Goal: Task Accomplishment & Management: Use online tool/utility

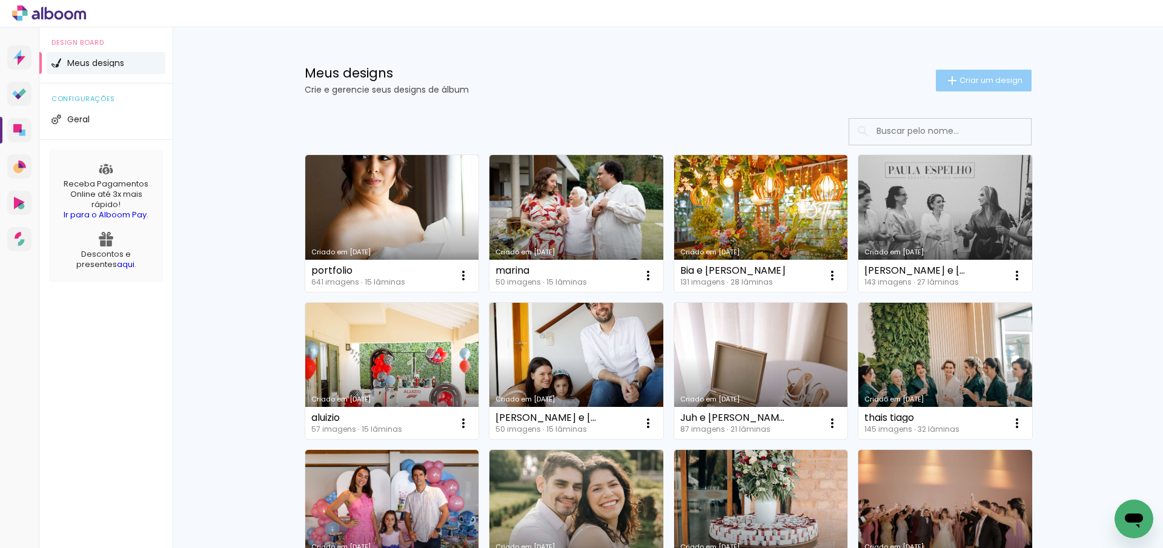
click at [980, 87] on paper-button "Criar um design" at bounding box center [984, 81] width 96 height 22
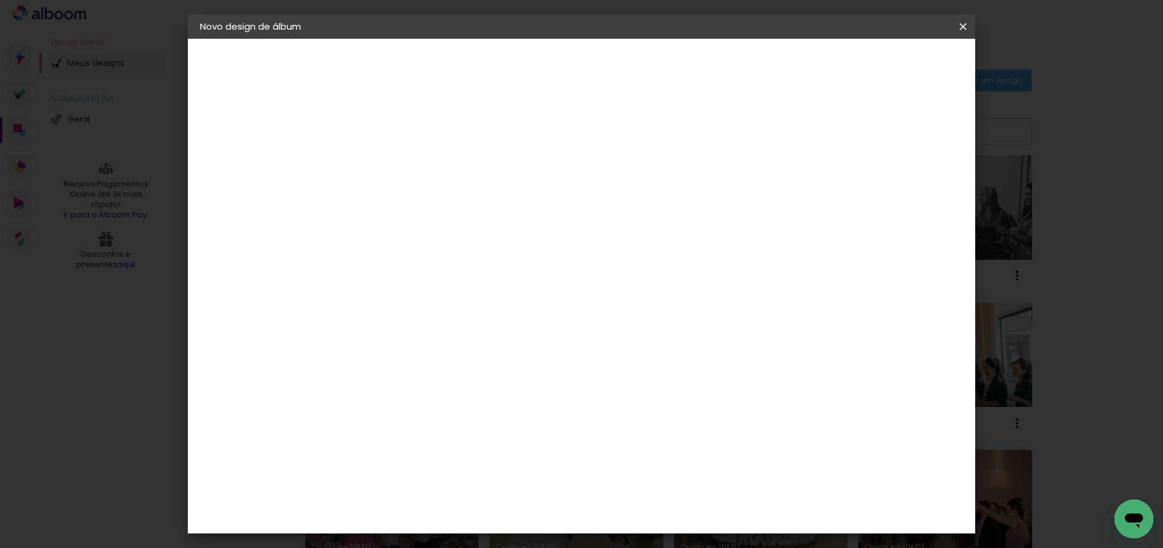
click at [398, 159] on input at bounding box center [398, 162] width 0 height 19
type input "leticia 15 anos"
type paper-input "leticia 15 anos"
click at [0, 0] on slot "Avançar" at bounding box center [0, 0] width 0 height 0
click at [625, 189] on paper-item "Tamanho Livre" at bounding box center [567, 184] width 116 height 27
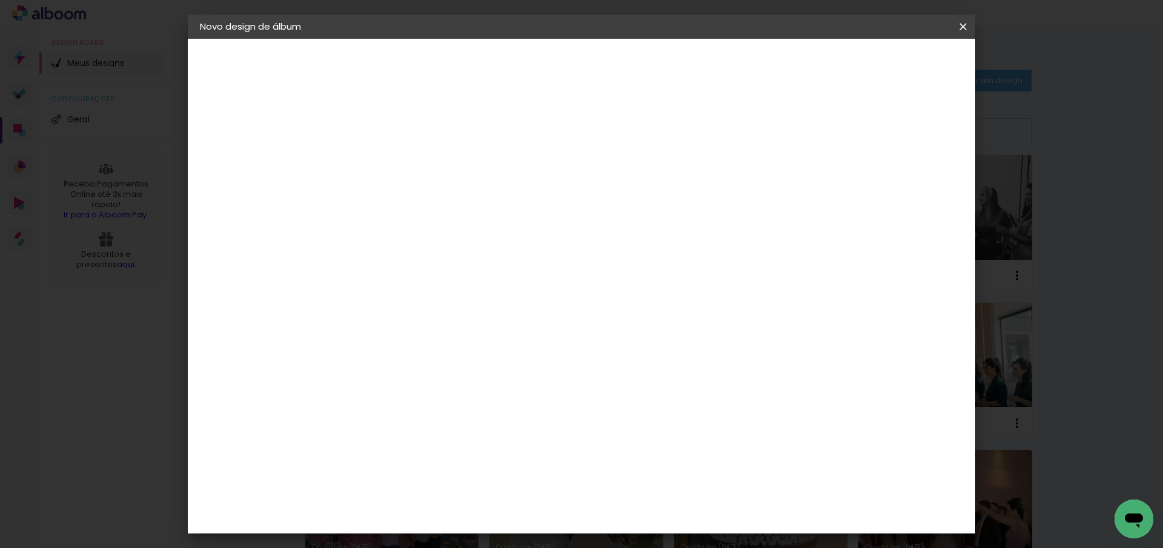
click at [0, 0] on slot "Avançar" at bounding box center [0, 0] width 0 height 0
drag, startPoint x: 370, startPoint y: 341, endPoint x: 398, endPoint y: 341, distance: 27.9
click at [398, 250] on div "30 cm cm cm mm A maioria das encadernadoras sugere 5mm de sangria." at bounding box center [631, 201] width 573 height 97
type input "25"
type paper-input "25"
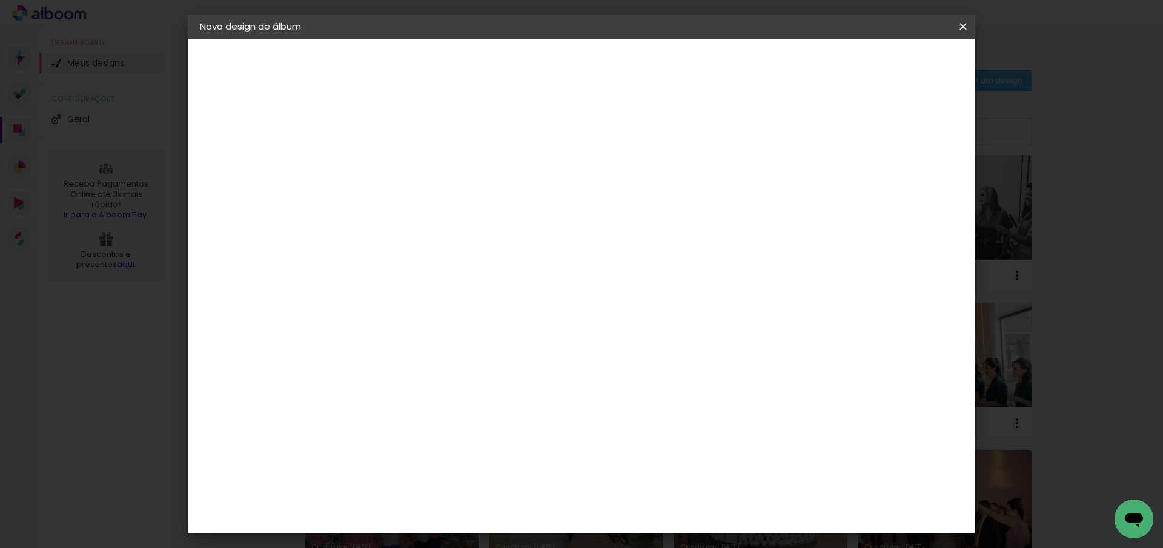
drag, startPoint x: 664, startPoint y: 468, endPoint x: 688, endPoint y: 473, distance: 25.2
click at [688, 472] on div "cm" at bounding box center [656, 466] width 476 height 42
type input "50"
type paper-input "50"
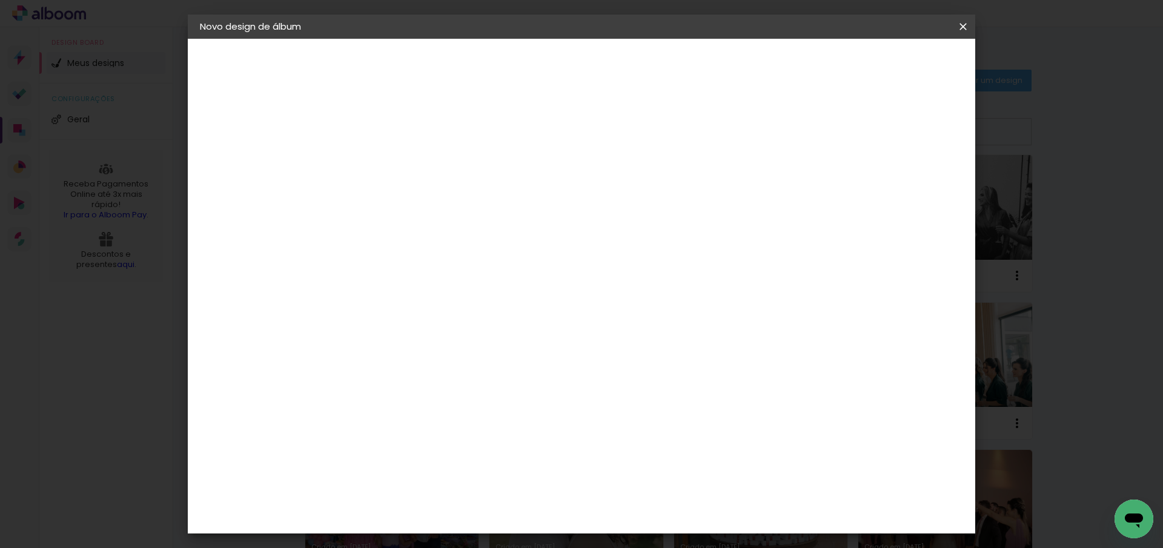
click at [739, 57] on div "25 cm cm cm mm A maioria das encadernadoras sugere 5mm de sangria." at bounding box center [631, 8] width 573 height 97
click at [900, 72] on paper-button "Iniciar design" at bounding box center [859, 64] width 79 height 21
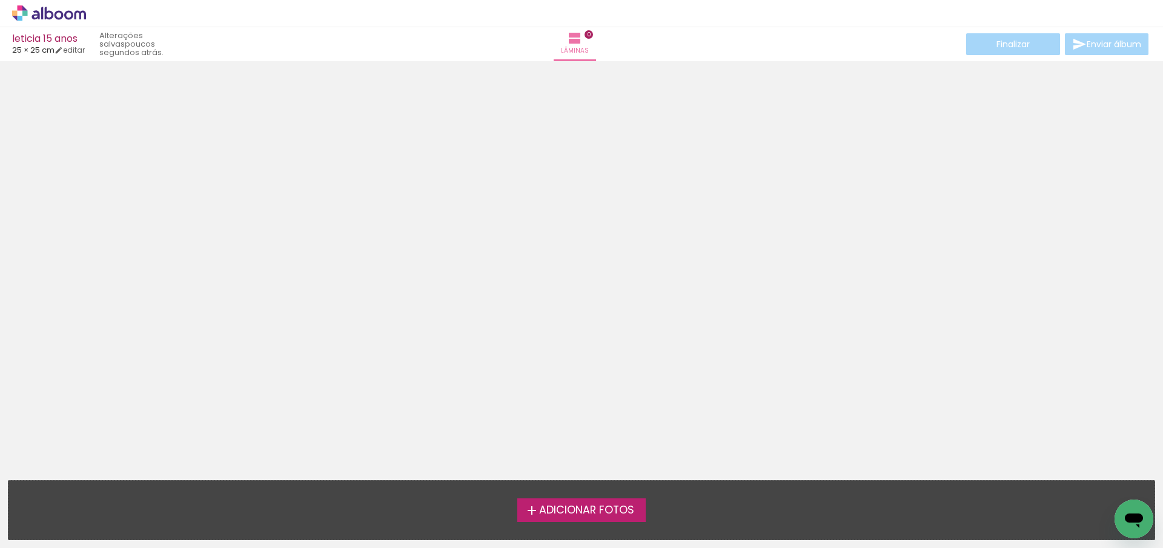
click at [582, 510] on span "Adicionar Fotos" at bounding box center [586, 510] width 95 height 11
click at [0, 0] on input "file" at bounding box center [0, 0] width 0 height 0
click at [580, 512] on span "Adicionar Fotos" at bounding box center [586, 510] width 95 height 11
click at [0, 0] on input "file" at bounding box center [0, 0] width 0 height 0
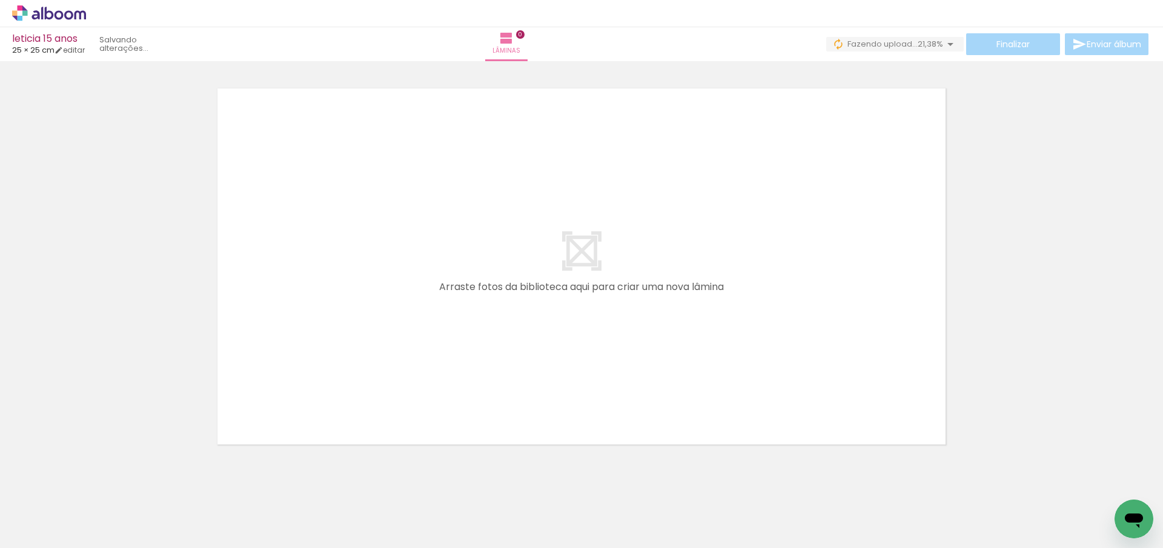
scroll to position [0, 1394]
click at [634, 514] on div at bounding box center [628, 508] width 40 height 60
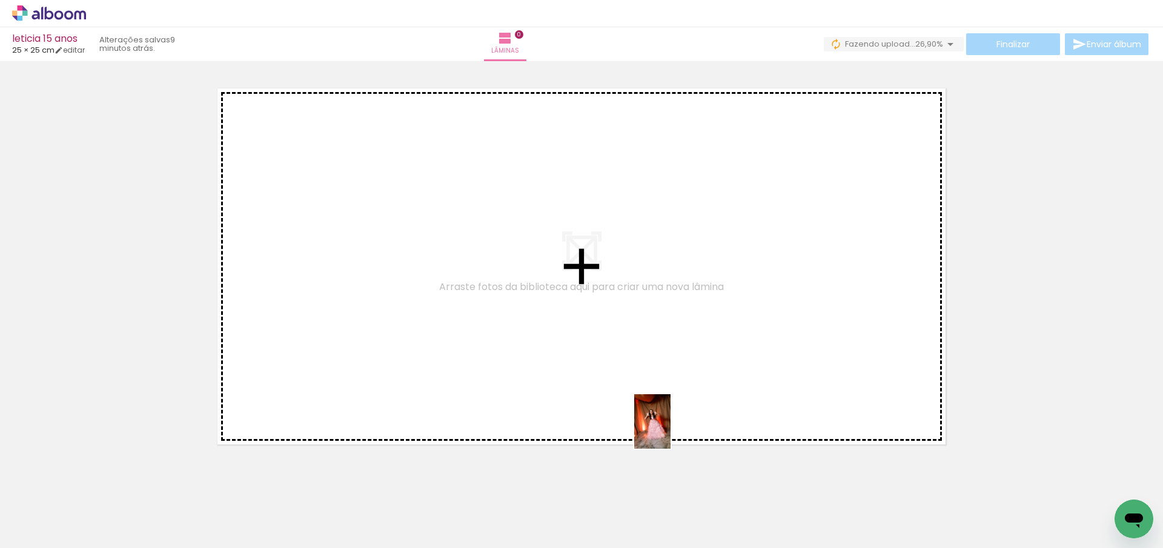
drag, startPoint x: 634, startPoint y: 519, endPoint x: 671, endPoint y: 414, distance: 111.4
click at [671, 414] on quentale-workspace at bounding box center [581, 274] width 1163 height 548
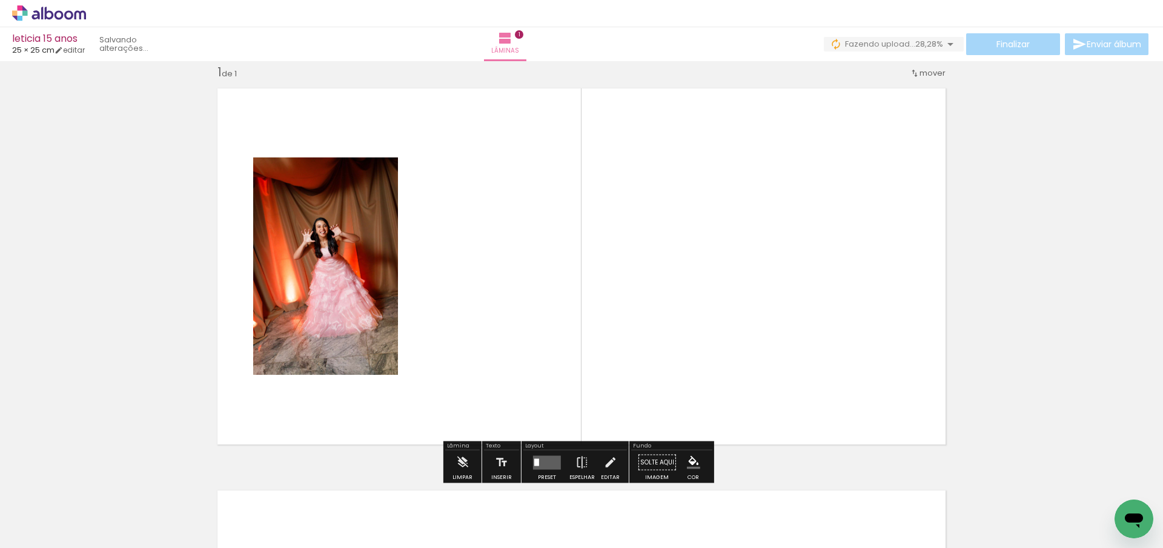
scroll to position [16, 0]
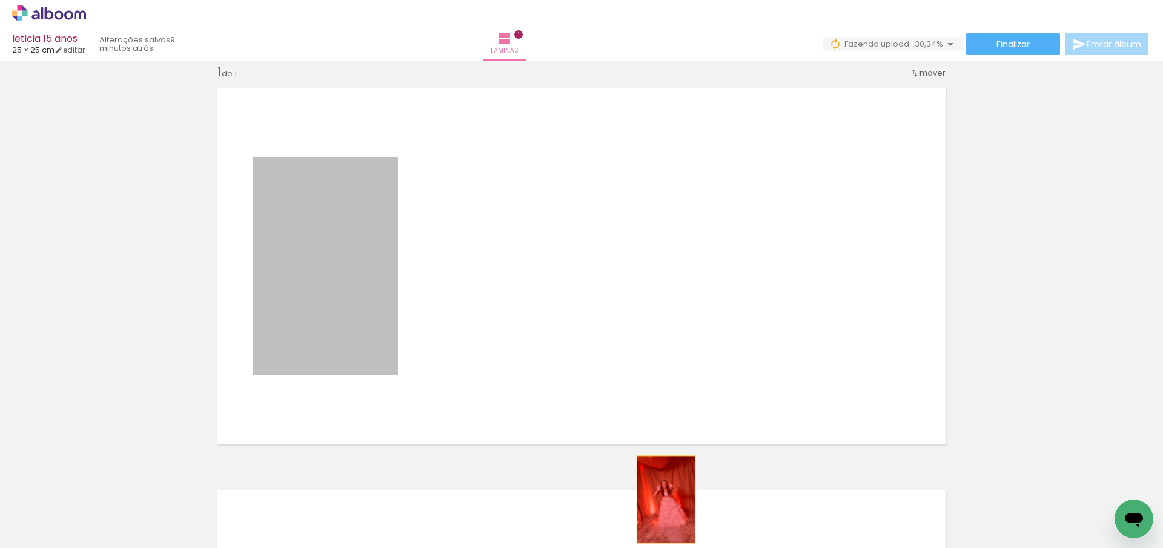
drag, startPoint x: 336, startPoint y: 273, endPoint x: 661, endPoint y: 505, distance: 399.1
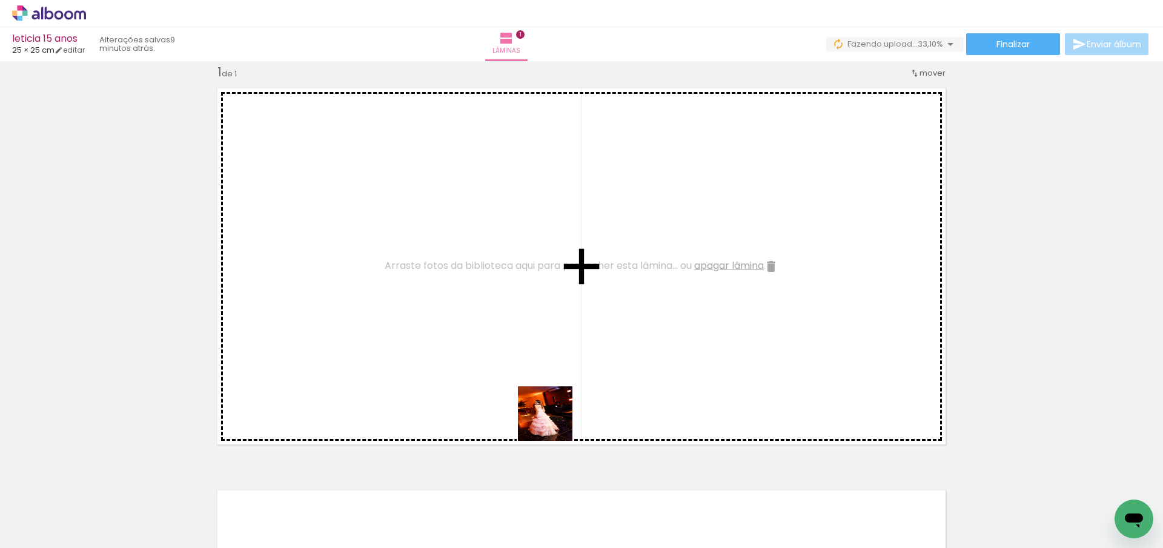
drag, startPoint x: 434, startPoint y: 520, endPoint x: 582, endPoint y: 410, distance: 184.0
click at [582, 410] on quentale-workspace at bounding box center [581, 274] width 1163 height 548
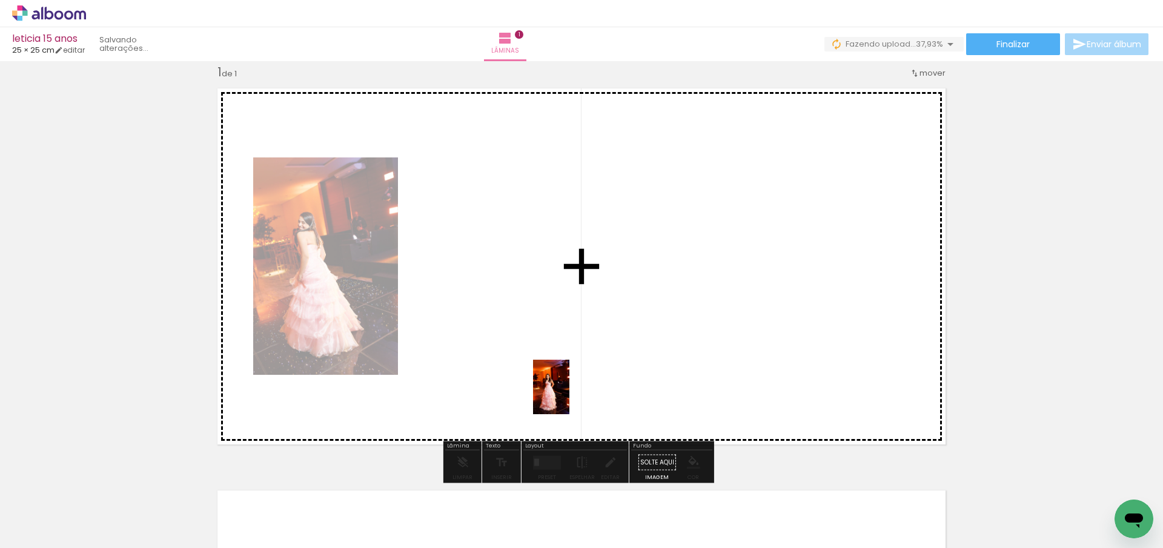
drag, startPoint x: 358, startPoint y: 513, endPoint x: 572, endPoint y: 396, distance: 244.6
click at [572, 396] on quentale-workspace at bounding box center [581, 274] width 1163 height 548
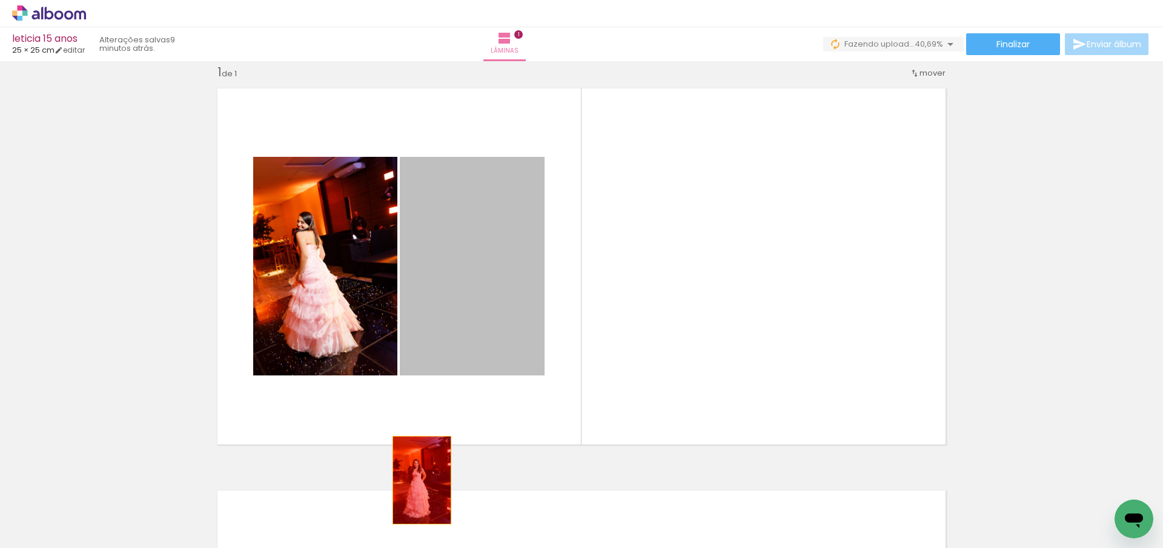
drag, startPoint x: 479, startPoint y: 336, endPoint x: 405, endPoint y: 525, distance: 203.3
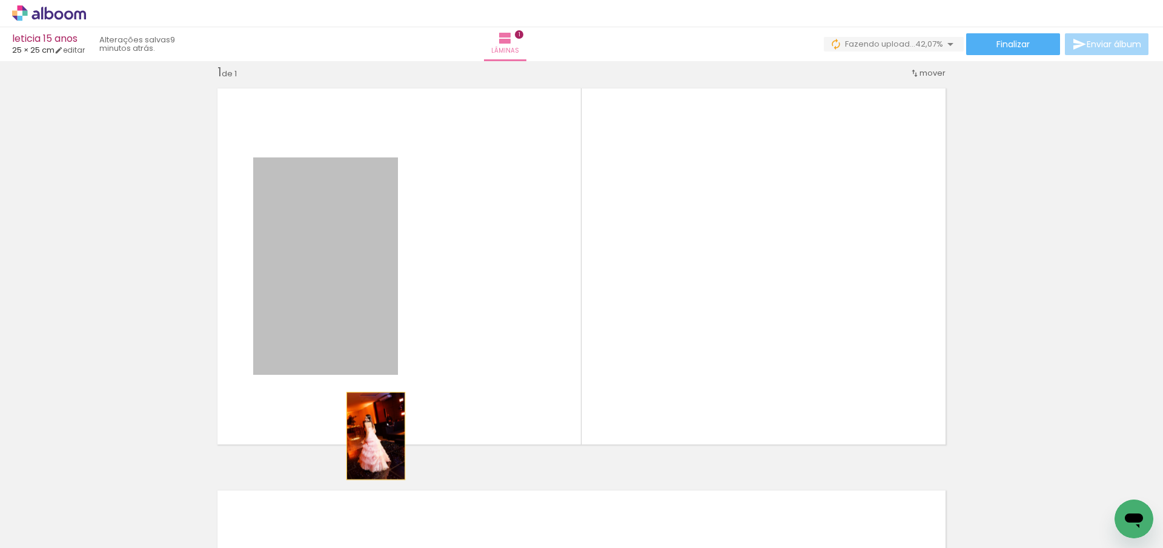
drag, startPoint x: 334, startPoint y: 330, endPoint x: 381, endPoint y: 501, distance: 177.1
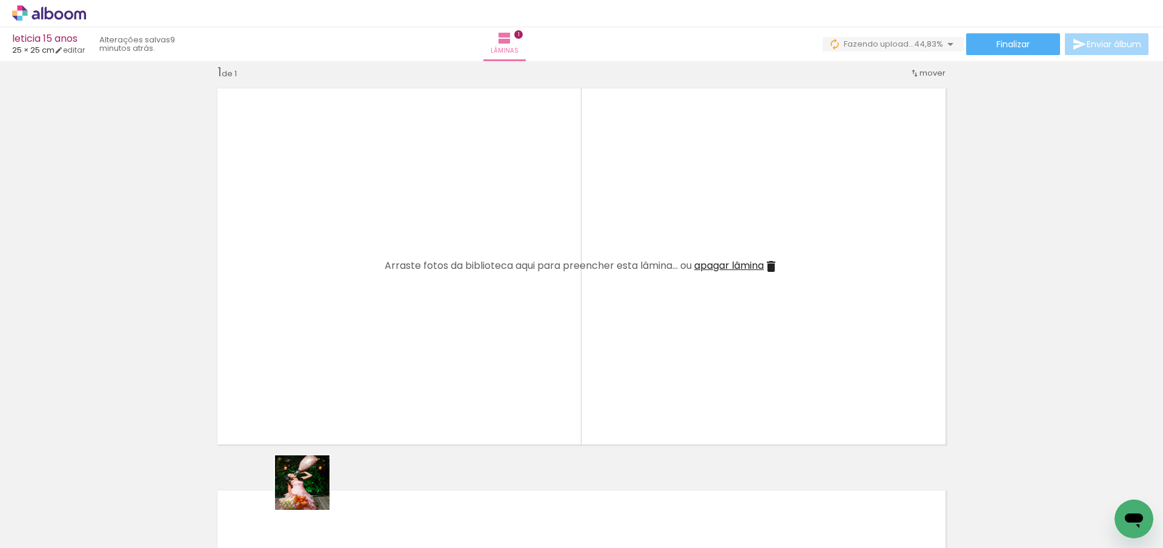
drag, startPoint x: 290, startPoint y: 512, endPoint x: 391, endPoint y: 422, distance: 135.6
click at [391, 423] on quentale-workspace at bounding box center [581, 274] width 1163 height 548
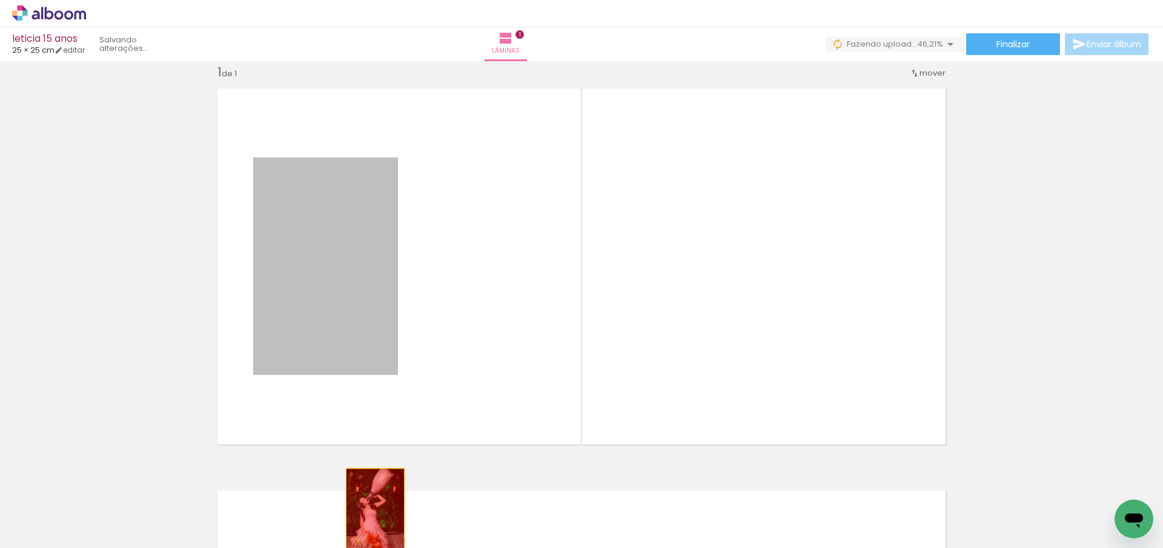
drag, startPoint x: 338, startPoint y: 310, endPoint x: 371, endPoint y: 513, distance: 206.3
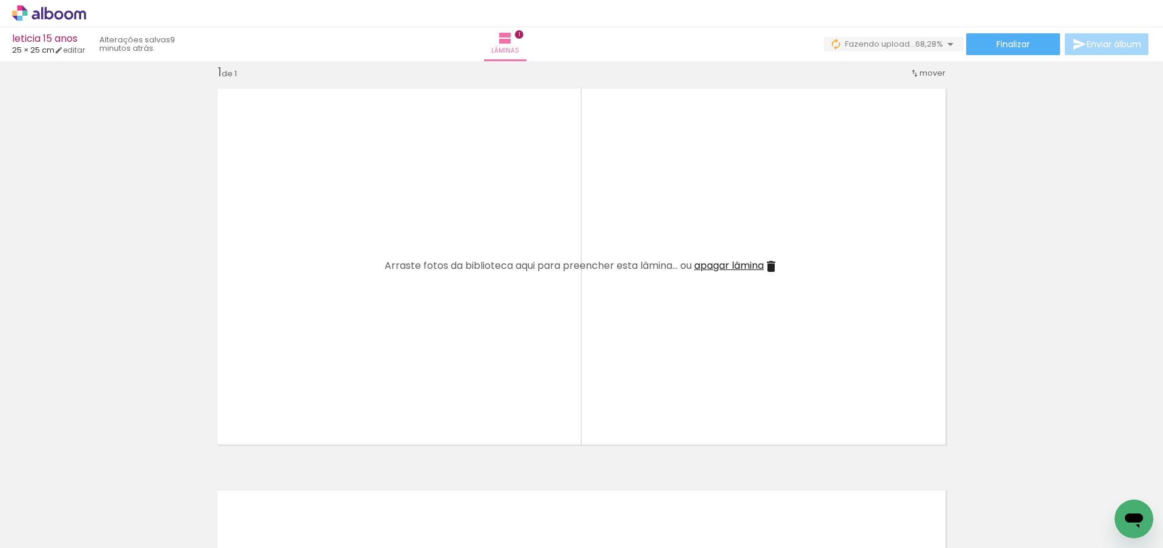
scroll to position [0, 0]
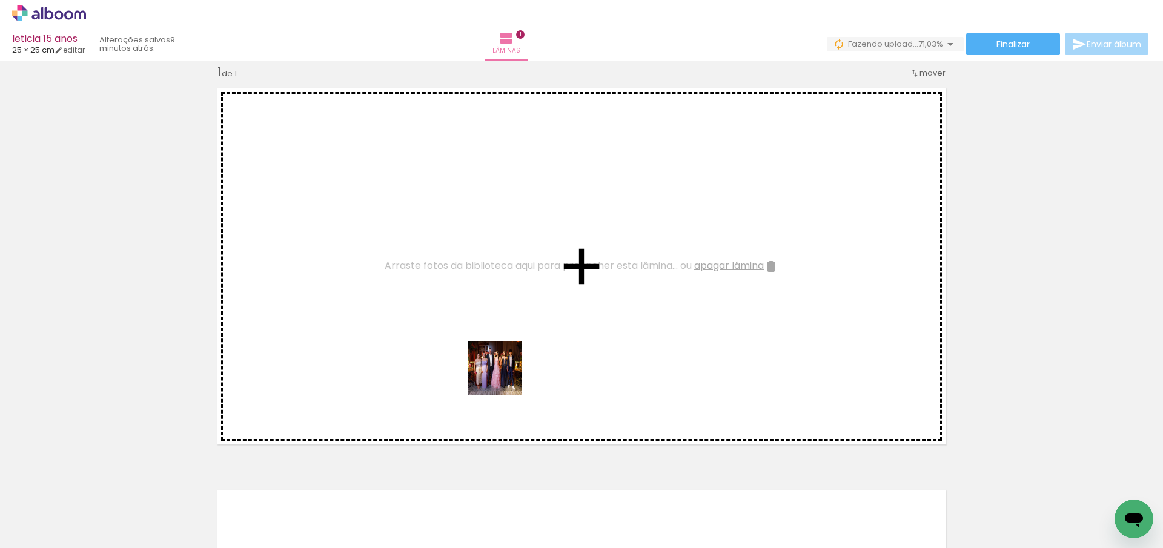
drag, startPoint x: 140, startPoint y: 511, endPoint x: 505, endPoint y: 378, distance: 388.4
click at [505, 378] on quentale-workspace at bounding box center [581, 274] width 1163 height 548
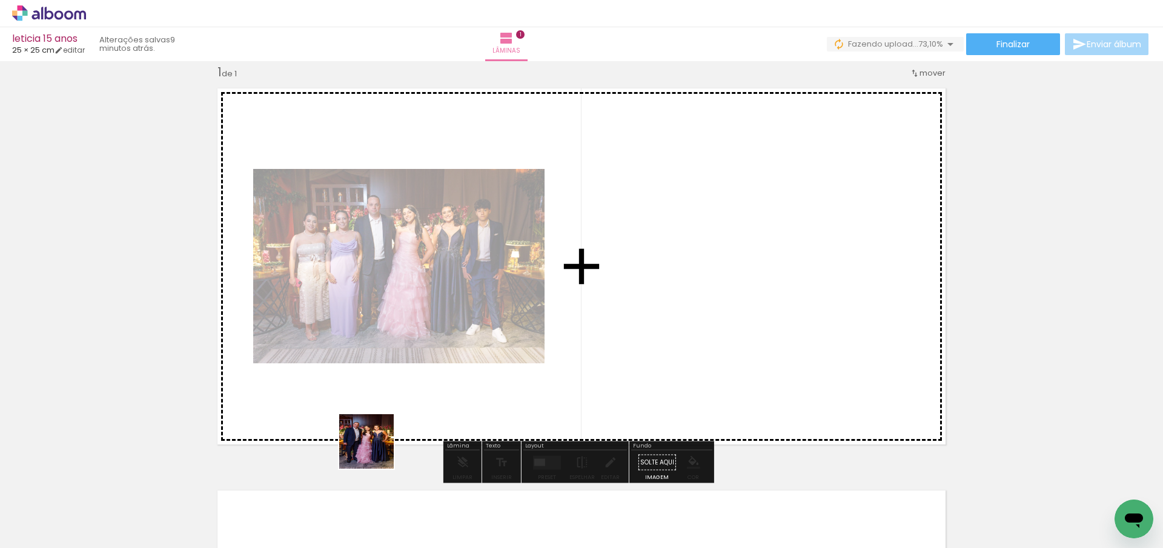
drag, startPoint x: 205, startPoint y: 515, endPoint x: 593, endPoint y: 399, distance: 405.5
click at [582, 402] on quentale-workspace at bounding box center [581, 274] width 1163 height 548
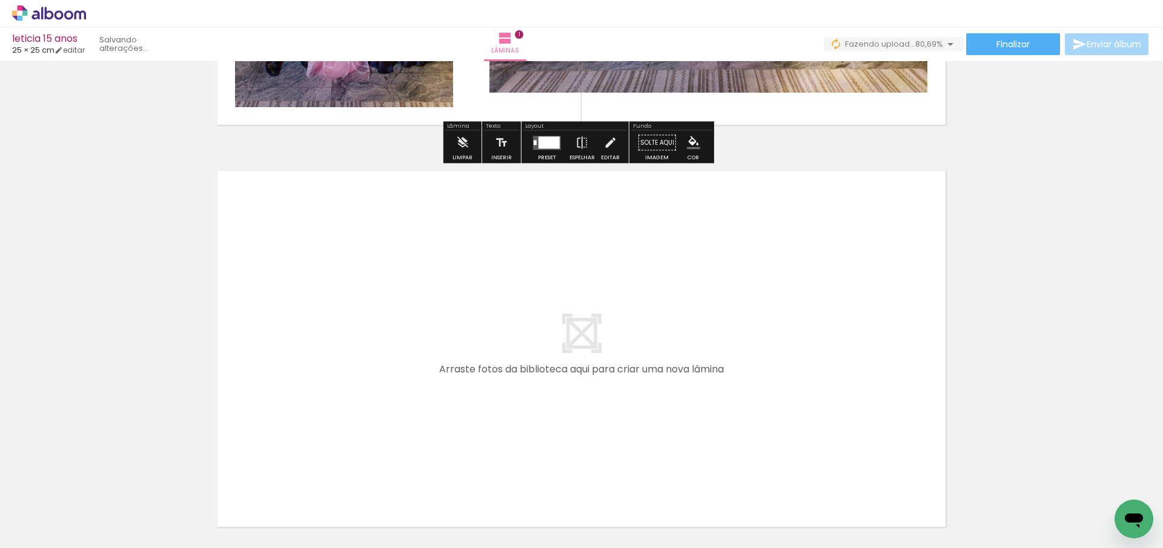
scroll to position [441, 0]
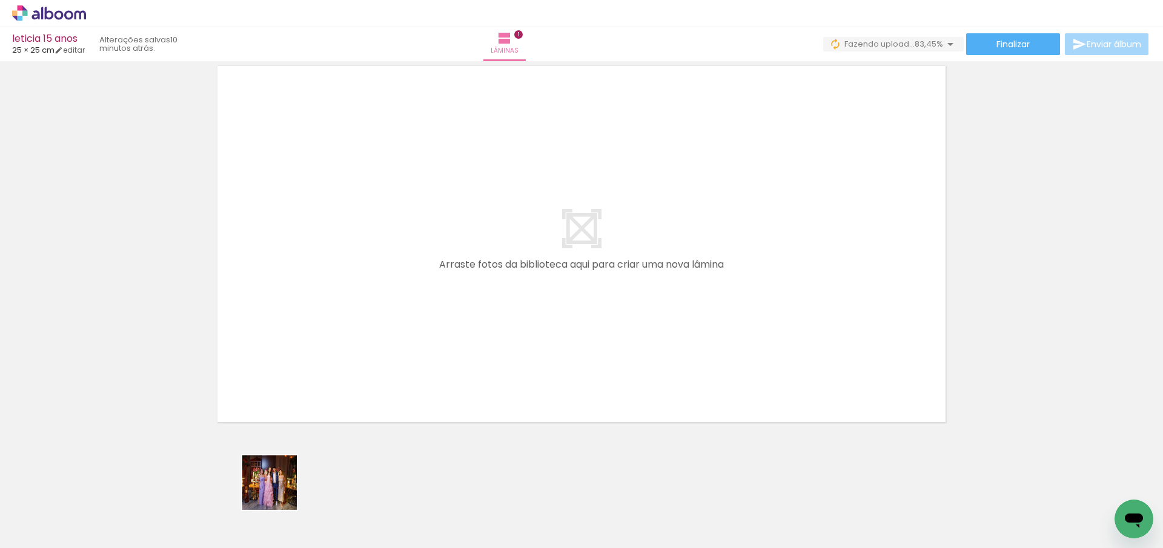
drag, startPoint x: 273, startPoint y: 512, endPoint x: 328, endPoint y: 367, distance: 154.8
click at [328, 368] on quentale-workspace at bounding box center [581, 274] width 1163 height 548
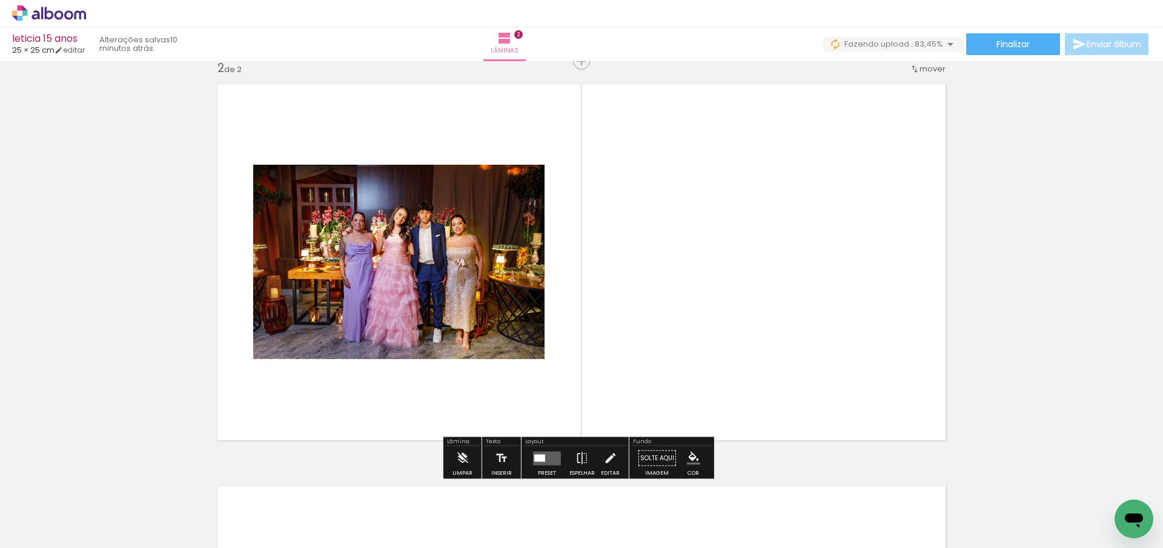
scroll to position [418, 0]
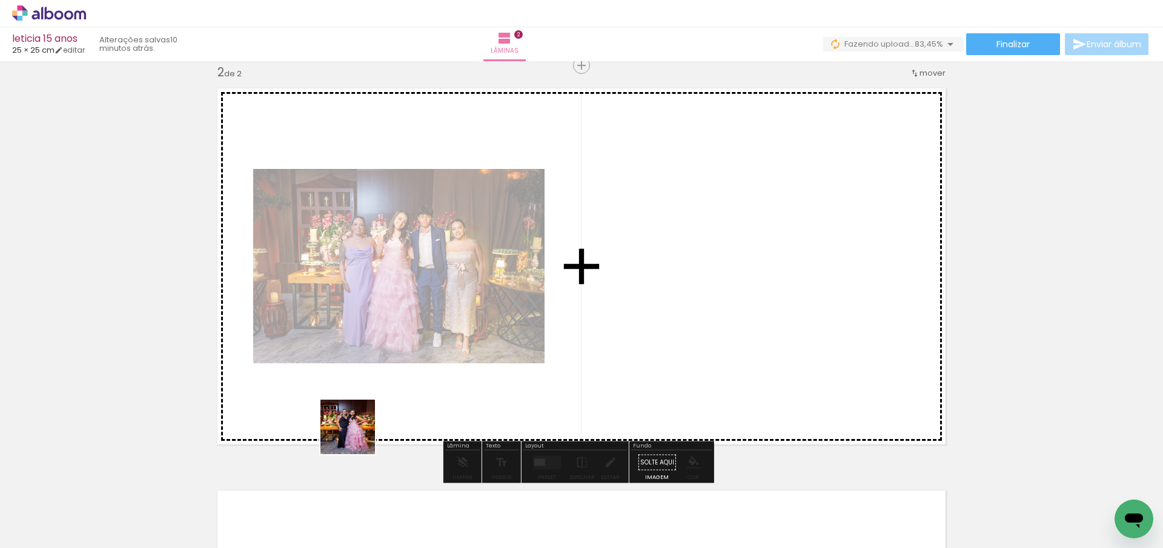
drag, startPoint x: 344, startPoint y: 497, endPoint x: 380, endPoint y: 390, distance: 112.5
click at [380, 390] on quentale-workspace at bounding box center [581, 274] width 1163 height 548
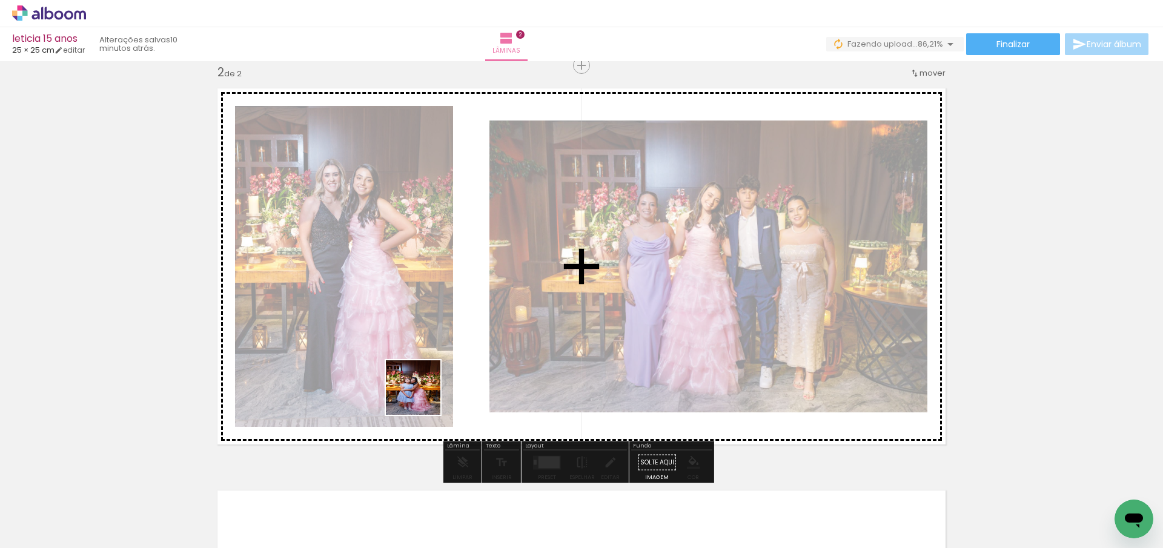
drag, startPoint x: 405, startPoint y: 474, endPoint x: 428, endPoint y: 388, distance: 89.1
click at [427, 379] on quentale-workspace at bounding box center [581, 274] width 1163 height 548
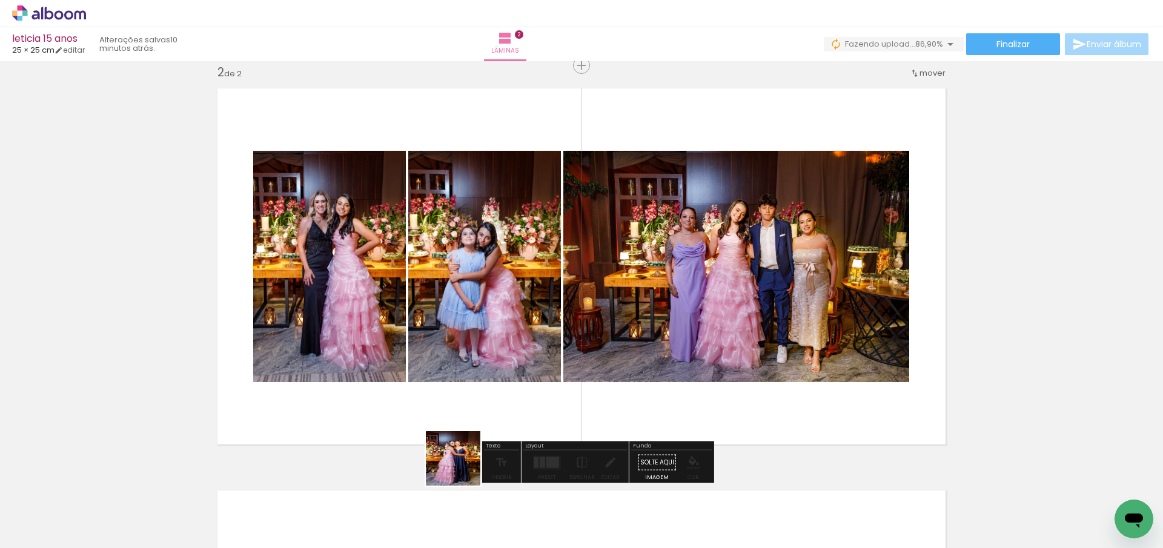
drag, startPoint x: 461, startPoint y: 494, endPoint x: 468, endPoint y: 368, distance: 126.3
click at [467, 363] on quentale-workspace at bounding box center [581, 274] width 1163 height 548
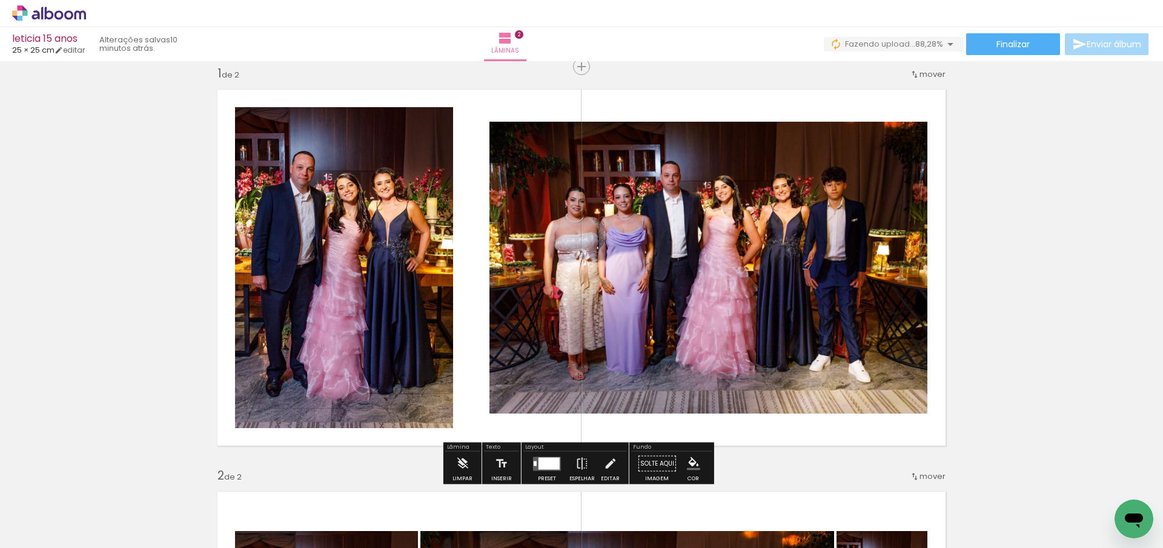
scroll to position [0, 0]
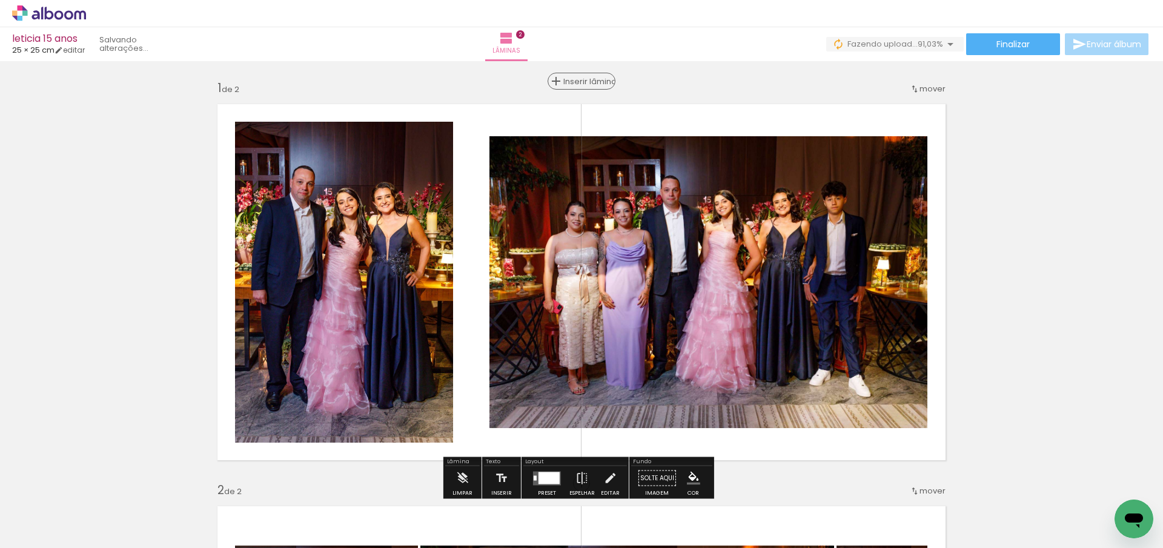
click at [579, 81] on span "Inserir lâmina" at bounding box center [587, 82] width 47 height 8
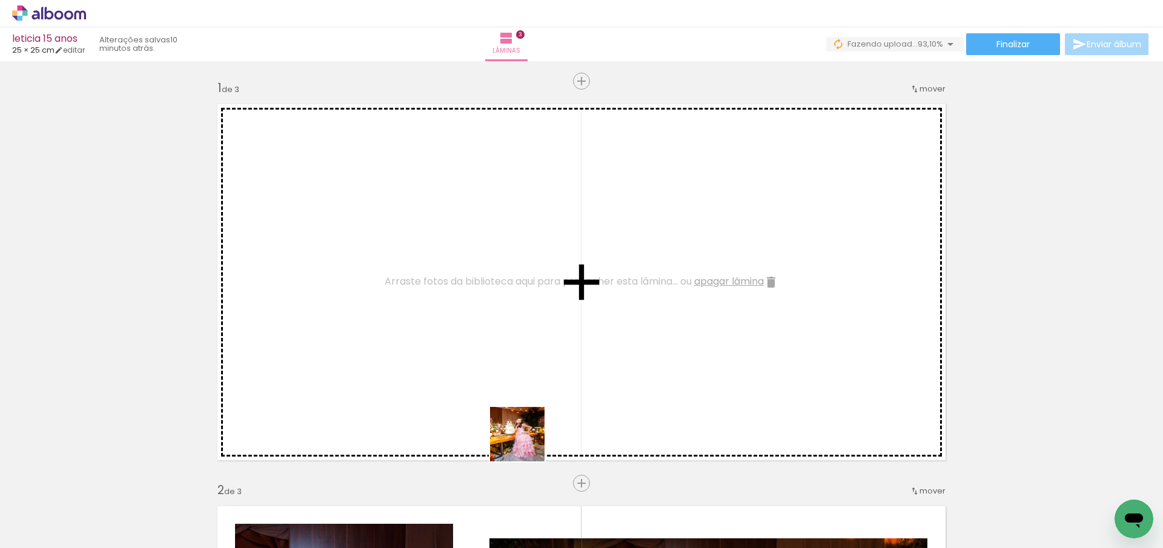
drag, startPoint x: 536, startPoint y: 515, endPoint x: 536, endPoint y: 430, distance: 85.4
click at [514, 405] on quentale-workspace at bounding box center [581, 274] width 1163 height 548
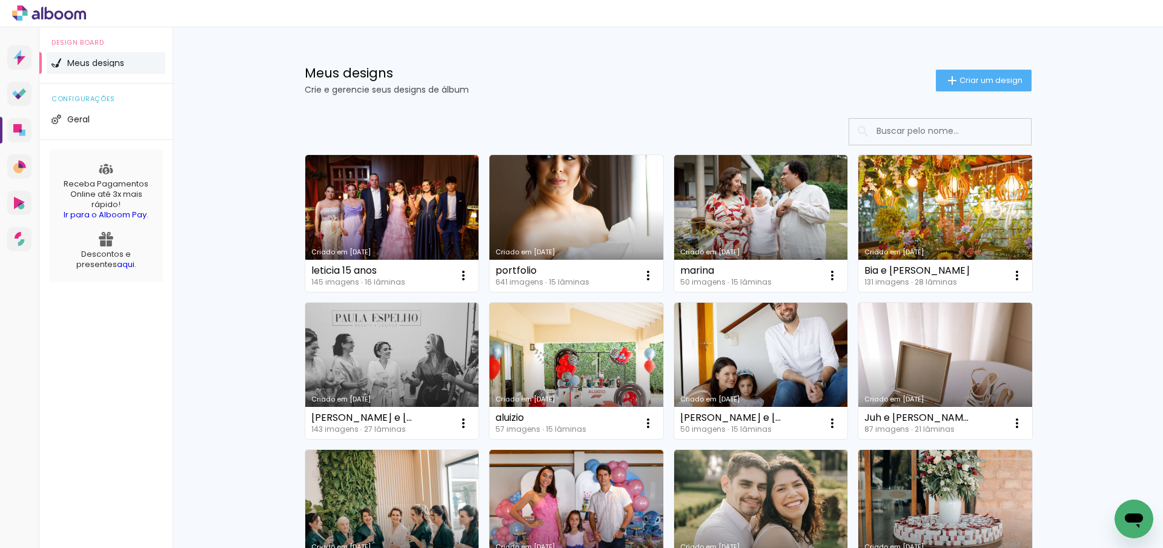
click at [81, 14] on icon at bounding box center [49, 13] width 74 height 16
click at [15, 76] on div "Prosite Website + Landing pages Proof Sistema de seleção e venda de fotos Desig…" at bounding box center [19, 301] width 39 height 548
click at [16, 93] on icon at bounding box center [15, 93] width 6 height 6
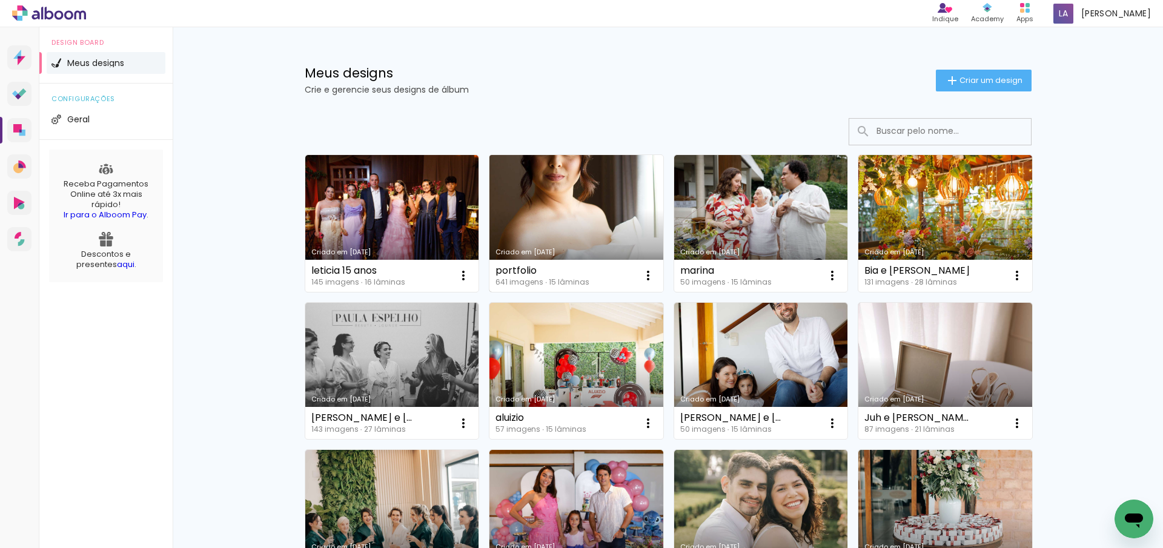
click at [602, 210] on link "Criado em [DATE]" at bounding box center [577, 223] width 174 height 137
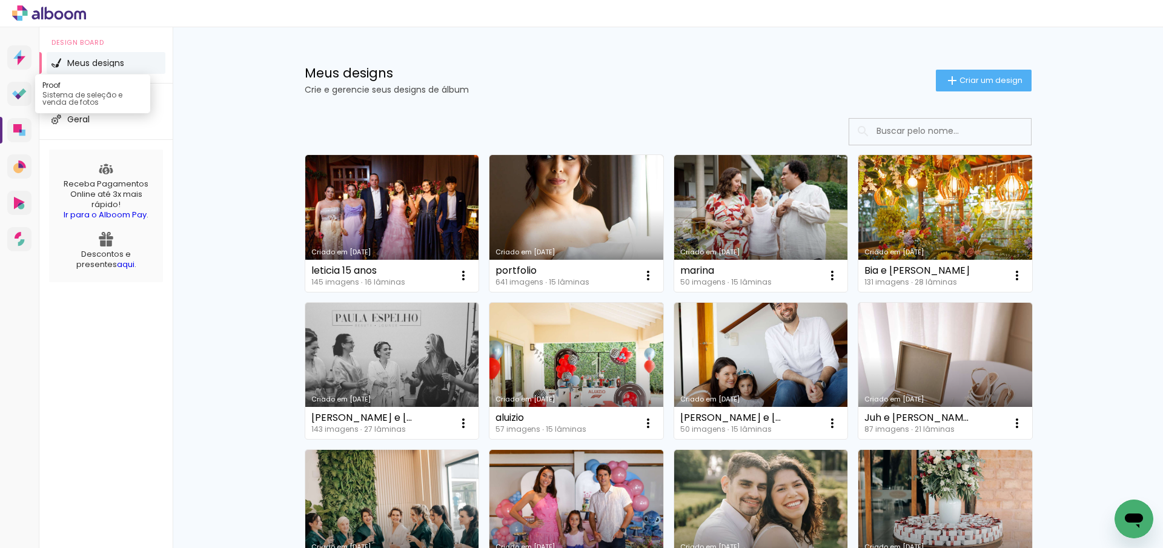
click at [26, 95] on icon at bounding box center [19, 94] width 15 height 12
